Goal: Book appointment/travel/reservation

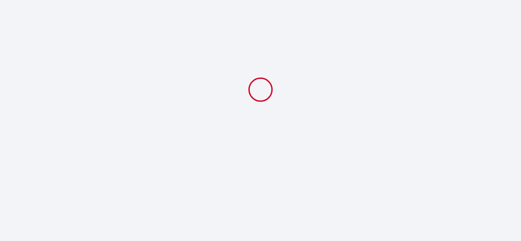
select select
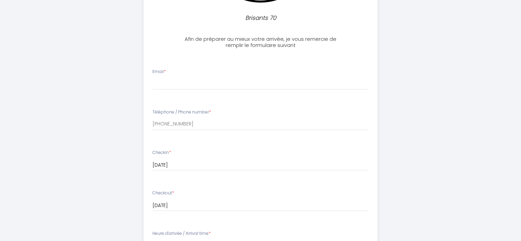
scroll to position [159, 0]
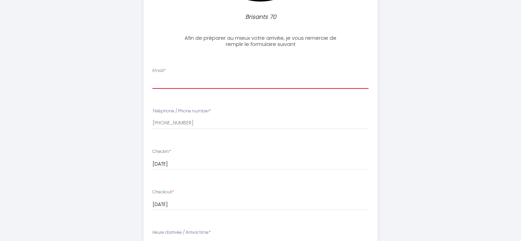
click at [194, 85] on input "Email *" at bounding box center [260, 82] width 216 height 12
type input "[PERSON_NAME][EMAIL_ADDRESS][DOMAIN_NAME]"
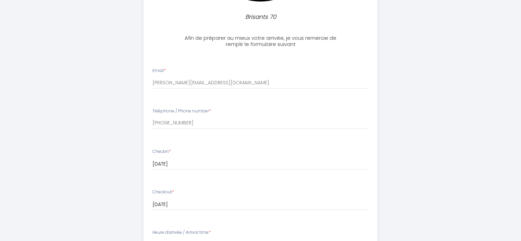
click at [220, 164] on input "[DATE]" at bounding box center [260, 164] width 216 height 9
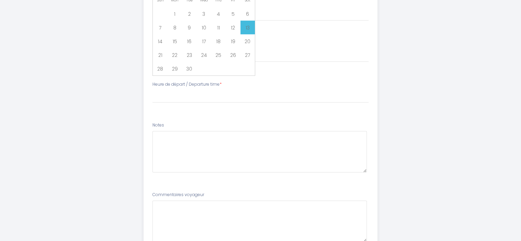
scroll to position [305, 0]
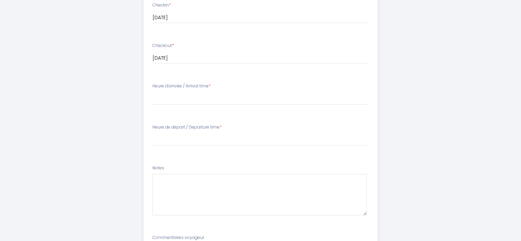
click at [463, 83] on div "Brisants 70 Afin de préparer au mieux votre arrivée, je vous remercie de rempli…" at bounding box center [260, 19] width 521 height 648
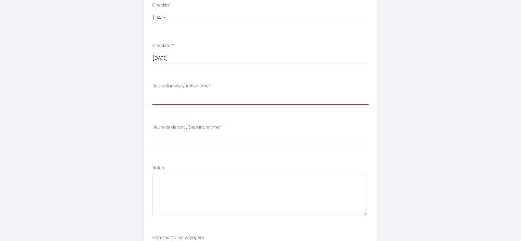
click at [201, 100] on select "16:00 16:30 17:00 17:30 18:00 18:30 19:00" at bounding box center [260, 98] width 216 height 13
click at [263, 100] on select "16:00 16:30 17:00 17:30 18:00 18:30 19:00" at bounding box center [260, 98] width 216 height 13
click at [259, 101] on select "16:00 16:30 17:00 17:30 18:00 18:30 19:00" at bounding box center [260, 98] width 216 height 13
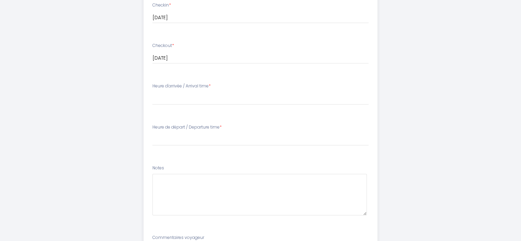
click at [113, 116] on div "Brisants 70 Afin de préparer au mieux votre arrivée, je vous remercie de rempli…" at bounding box center [260, 19] width 351 height 648
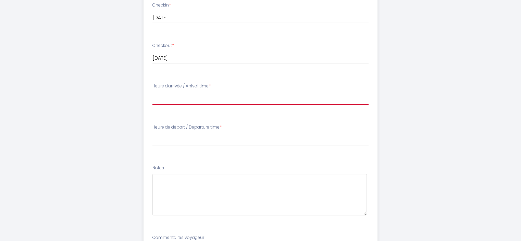
click at [198, 95] on select "16:00 16:30 17:00 17:30 18:00 18:30 19:00" at bounding box center [260, 98] width 216 height 13
select select "16:00"
click at [152, 92] on select "16:00 16:30 17:00 17:30 18:00 18:30 19:00" at bounding box center [260, 98] width 216 height 13
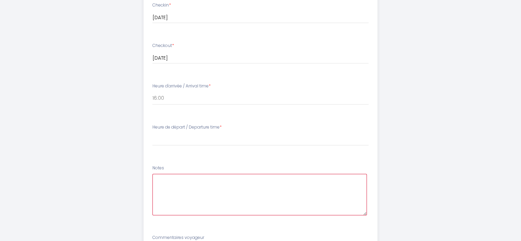
click at [182, 181] on textarea at bounding box center [259, 194] width 214 height 41
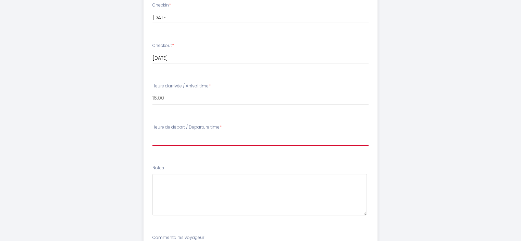
click at [212, 138] on select "00:00 00:30 01:00 01:30 02:00 02:30 03:00 03:30 04:00 04:30 05:00 05:30 06:00 0…" at bounding box center [260, 139] width 216 height 13
select select "10:30"
click at [152, 133] on select "00:00 00:30 01:00 01:30 02:00 02:30 03:00 03:30 04:00 04:30 05:00 05:30 06:00 0…" at bounding box center [260, 139] width 216 height 13
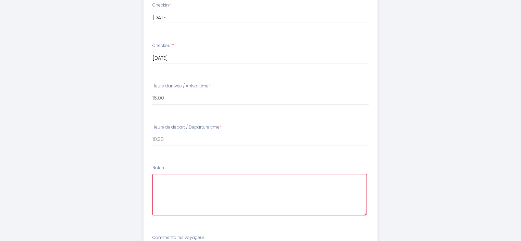
click at [165, 183] on textarea at bounding box center [259, 194] width 214 height 41
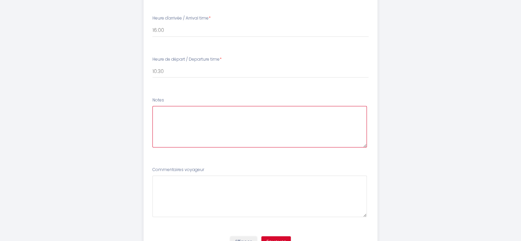
scroll to position [407, 0]
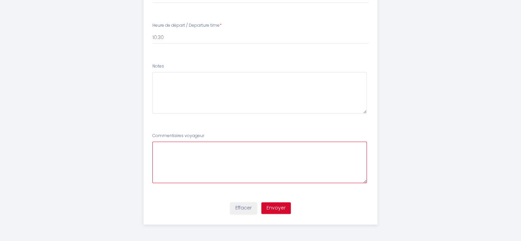
click at [175, 154] on voyageur7 at bounding box center [259, 161] width 214 height 41
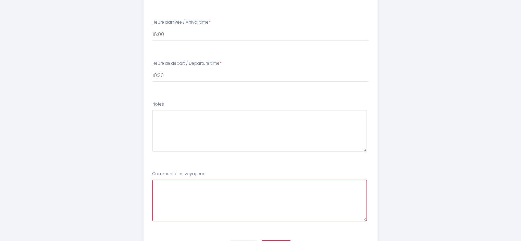
scroll to position [370, 0]
paste voyageur7 "From To Flight Class Date Departure Arrival Resa (1) NVB(2) NVA(3) Last check-i…"
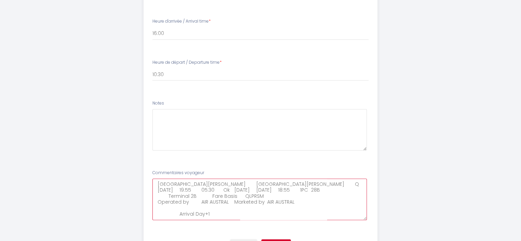
scroll to position [407, 0]
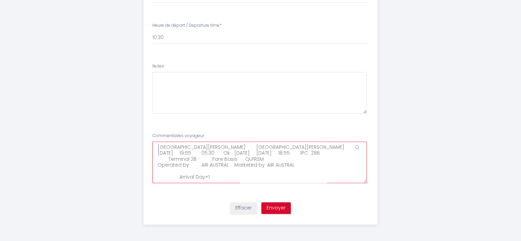
drag, startPoint x: 157, startPoint y: 183, endPoint x: 328, endPoint y: 254, distance: 185.6
type voyageur7 "From To Flight Class Date Departure Arrival Resa (1) NVB(2) NVA(3) Last check-i…"
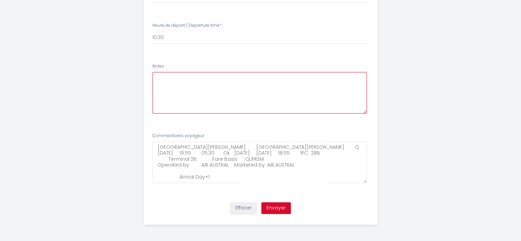
click at [273, 87] on textarea at bounding box center [259, 92] width 214 height 41
paste textarea "From To Flight Class Date Departure Arrival Resa (1) NVB(2) NVA(3) Last check-i…"
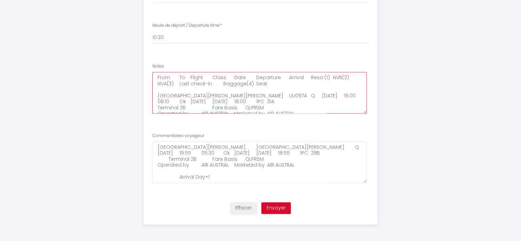
scroll to position [93, 0]
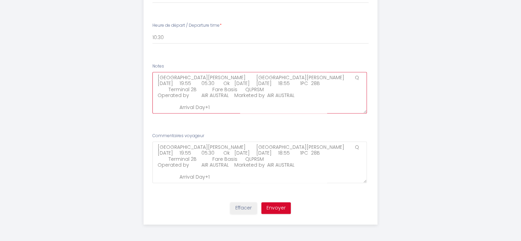
type textarea "From To Flight Class Date Departure Arrival Resa (1) NVB(2) NVA(3) Last check-i…"
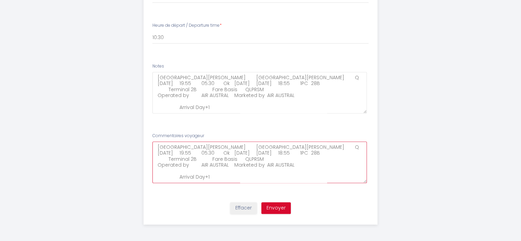
scroll to position [0, 0]
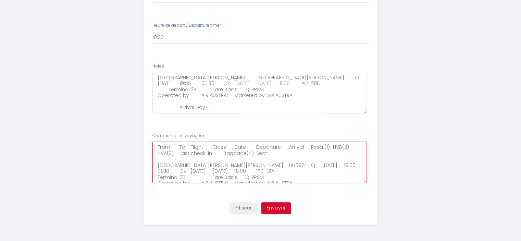
drag, startPoint x: 232, startPoint y: 177, endPoint x: 86, endPoint y: 117, distance: 157.7
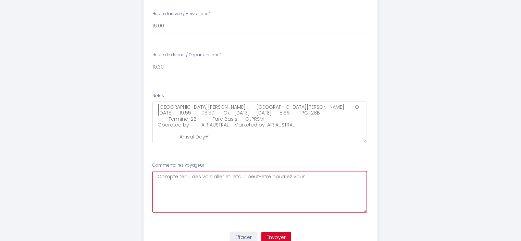
scroll to position [400, 0]
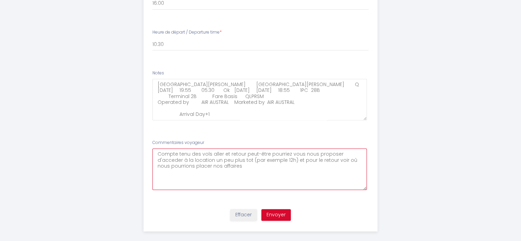
click at [225, 160] on voyageur7 "Compte tenu des vols aller et retour peut-être pourriez vous nous proposer d'ac…" at bounding box center [259, 168] width 214 height 41
click at [307, 160] on voyageur7 "Compte tenu des vols aller et retour peut-être pourriez vous nous proposer d'ac…" at bounding box center [259, 168] width 214 height 41
click at [197, 165] on voyageur7 "Compte tenu des vols aller et retour peut-être pourriez vous nous proposer d'ac…" at bounding box center [259, 168] width 214 height 41
click at [336, 166] on voyageur7 "Compte tenu des vols aller et retour peut-être pourriez vous nous proposer d'ac…" at bounding box center [259, 168] width 214 height 41
drag, startPoint x: 186, startPoint y: 178, endPoint x: 162, endPoint y: 178, distance: 24.0
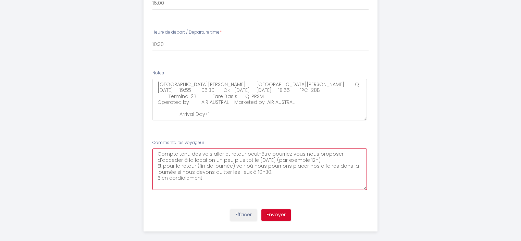
click at [162, 178] on voyageur7 "Compte tenu des vols aller et retour peut-être pourriez vous nous proposer d'ac…" at bounding box center [259, 168] width 214 height 41
drag, startPoint x: 158, startPoint y: 177, endPoint x: 207, endPoint y: 178, distance: 49.0
click at [207, 178] on voyageur7 "Compte tenu des vols aller et retour peut-être pourriez vous nous proposer d'ac…" at bounding box center [259, 168] width 214 height 41
type voyageur7 "Compte tenu des vols aller et retour peut-être pourriez vous nous proposer d'ac…"
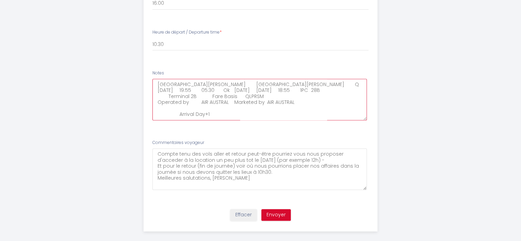
click at [216, 91] on textarea "From To Flight Class Date Departure Arrival Resa (1) NVB(2) NVA(3) Last check-i…" at bounding box center [259, 99] width 214 height 41
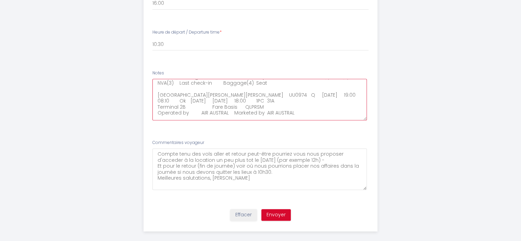
scroll to position [1, 0]
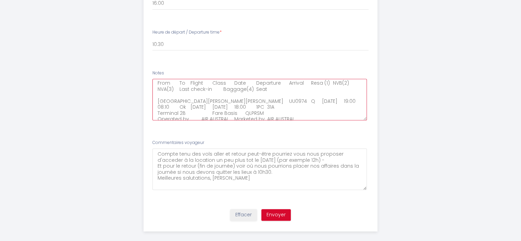
type textarea "From To Flight Class Date Departure Arrival Resa (1) NVB(2) NVA(3) Last check-i…"
click at [274, 215] on button "Envoyer" at bounding box center [275, 215] width 29 height 12
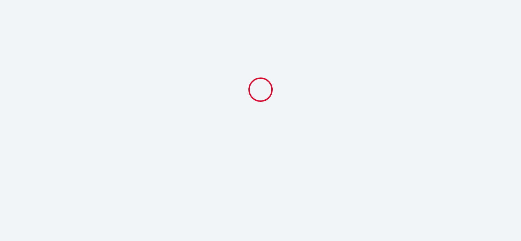
select select "10:30"
